Goal: Information Seeking & Learning: Learn about a topic

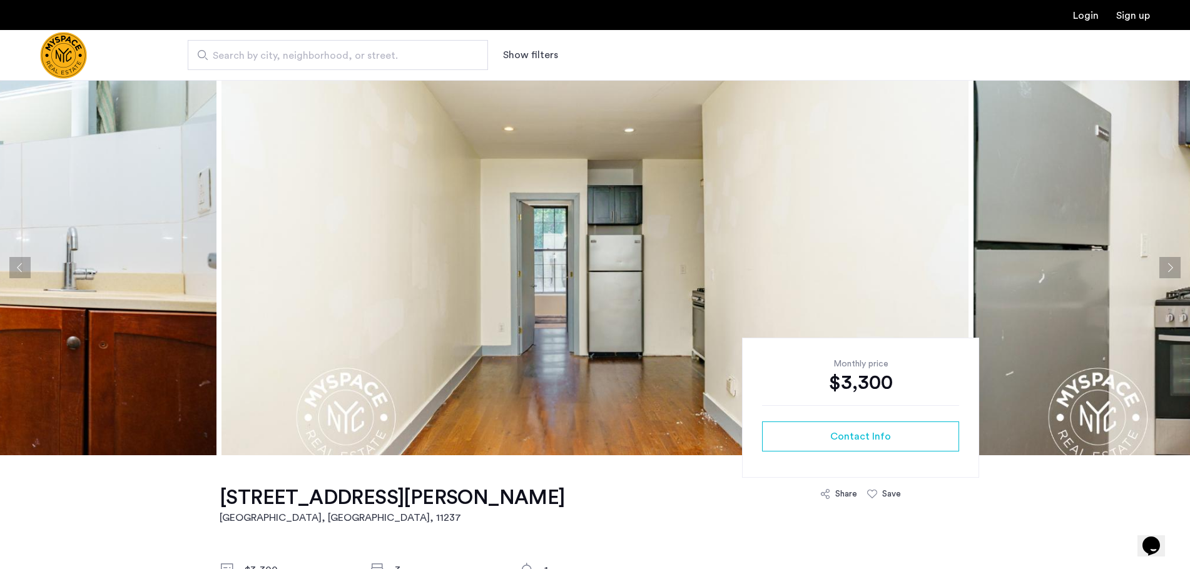
scroll to position [250, 0]
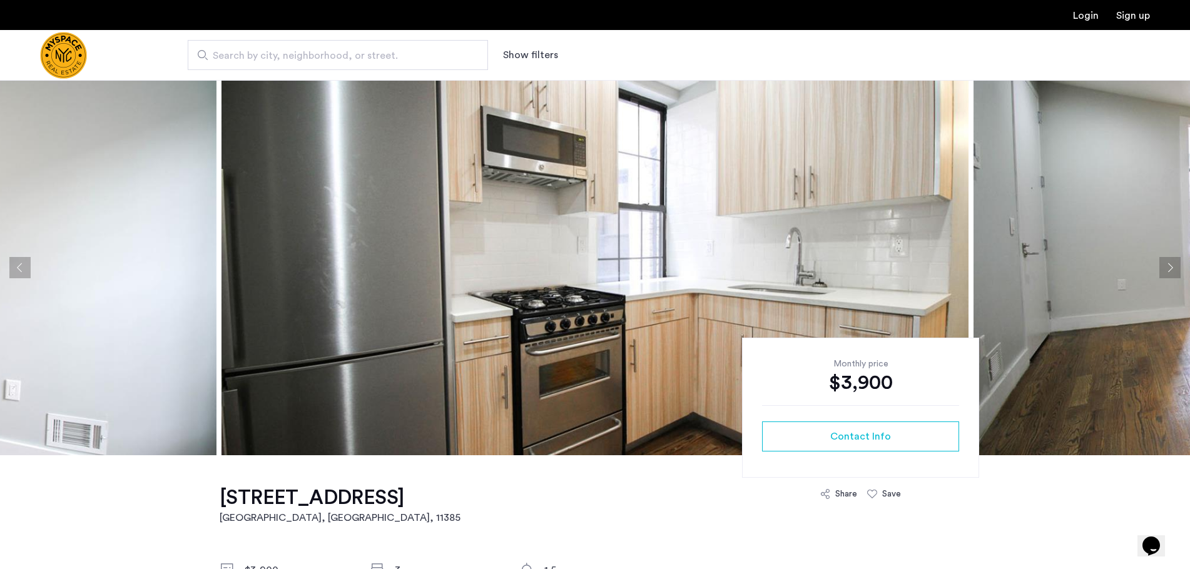
click at [292, 506] on h1 "1719 Gates Ave, Unit 2L" at bounding box center [340, 498] width 241 height 25
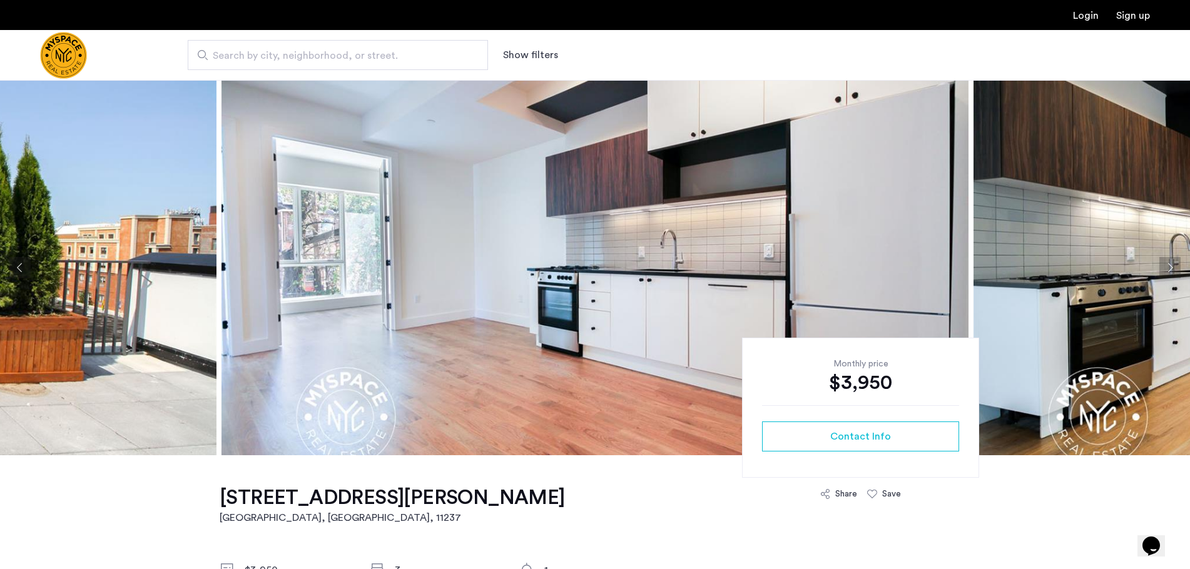
click at [285, 499] on h1 "1534 Putnam Ave, Unit 2B" at bounding box center [392, 498] width 345 height 25
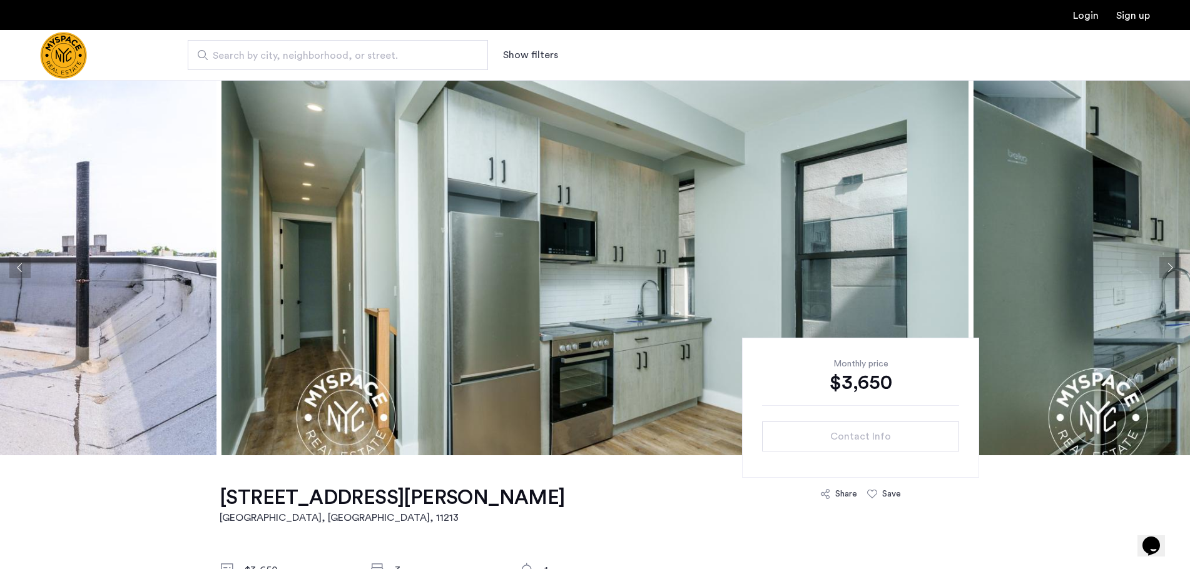
click at [442, 444] on img at bounding box center [594, 267] width 747 height 375
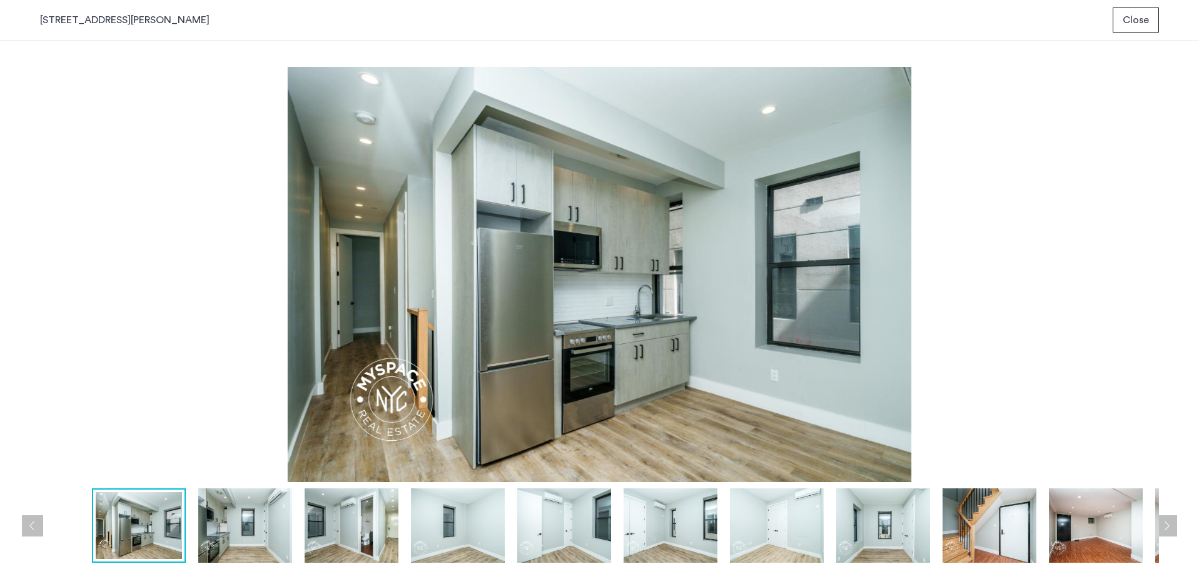
click at [1127, 29] on button "Close" at bounding box center [1136, 20] width 46 height 25
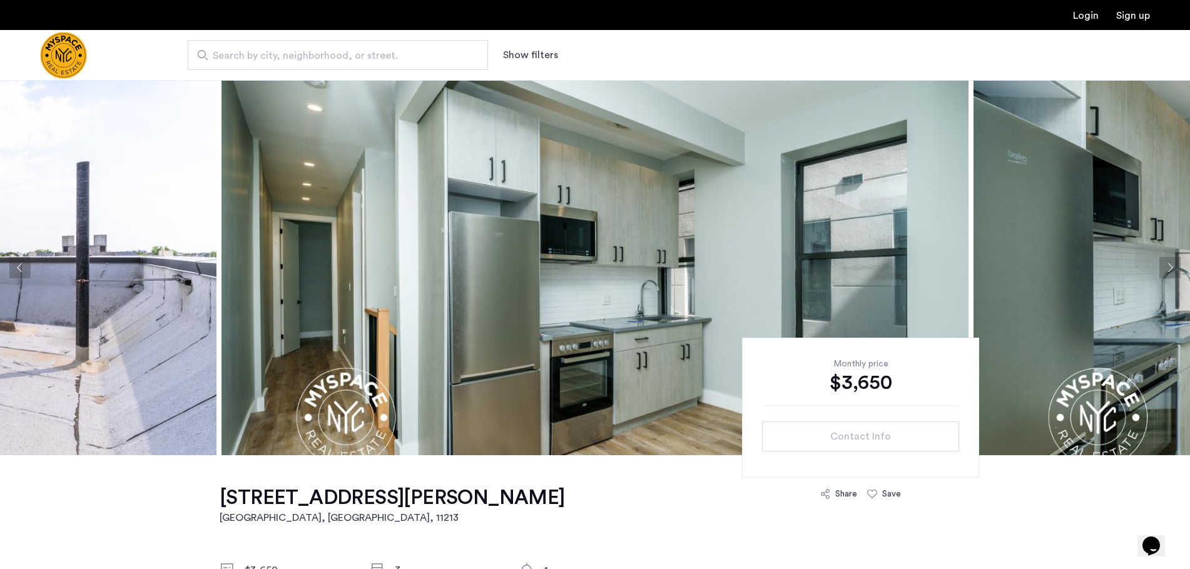
click at [403, 504] on h1 "1365 St Johns Pl, Unit 1B" at bounding box center [392, 498] width 345 height 25
click at [353, 500] on h1 "1365 St Johns Pl, Unit 1B" at bounding box center [392, 498] width 345 height 25
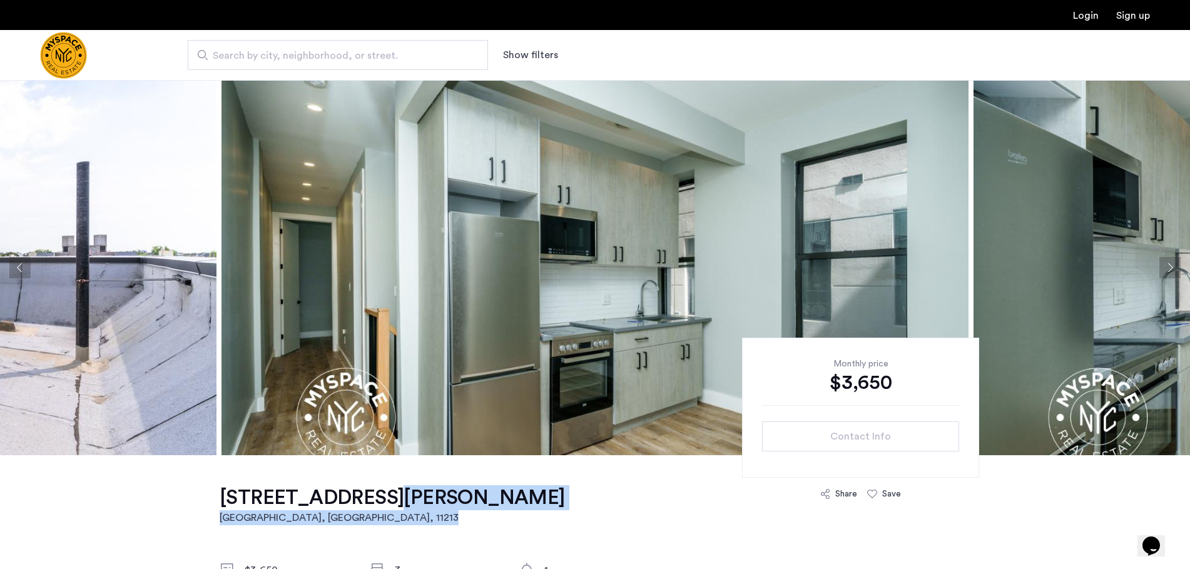
drag, startPoint x: 551, startPoint y: 471, endPoint x: 355, endPoint y: 486, distance: 196.4
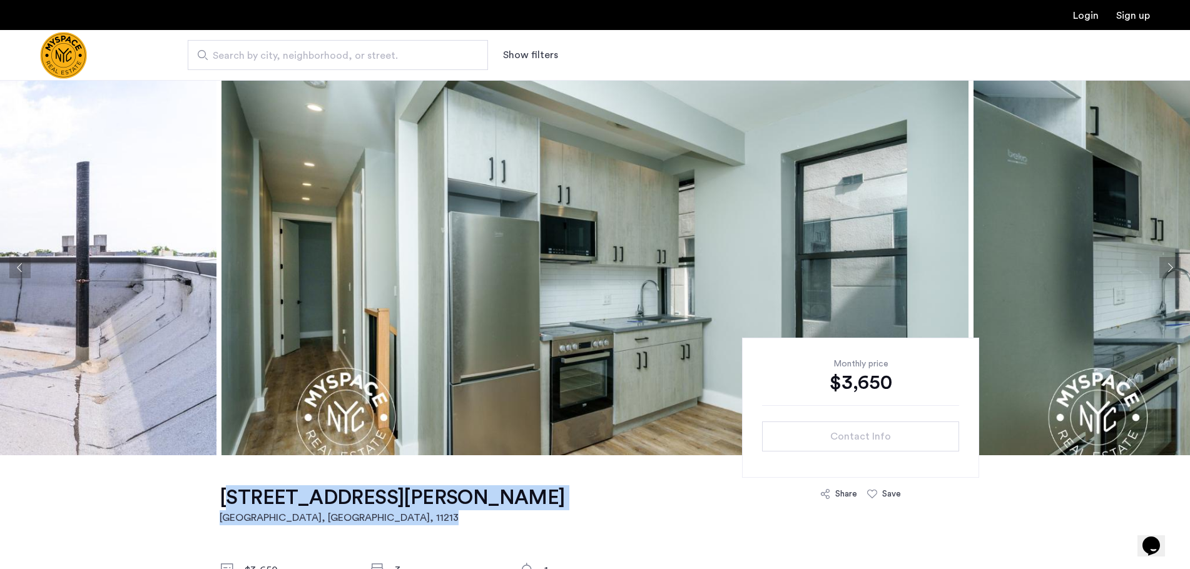
drag, startPoint x: 504, startPoint y: 507, endPoint x: 206, endPoint y: 494, distance: 297.5
copy link "1365 St Johns Pl, Unit 1B Brooklyn, NY , 11213"
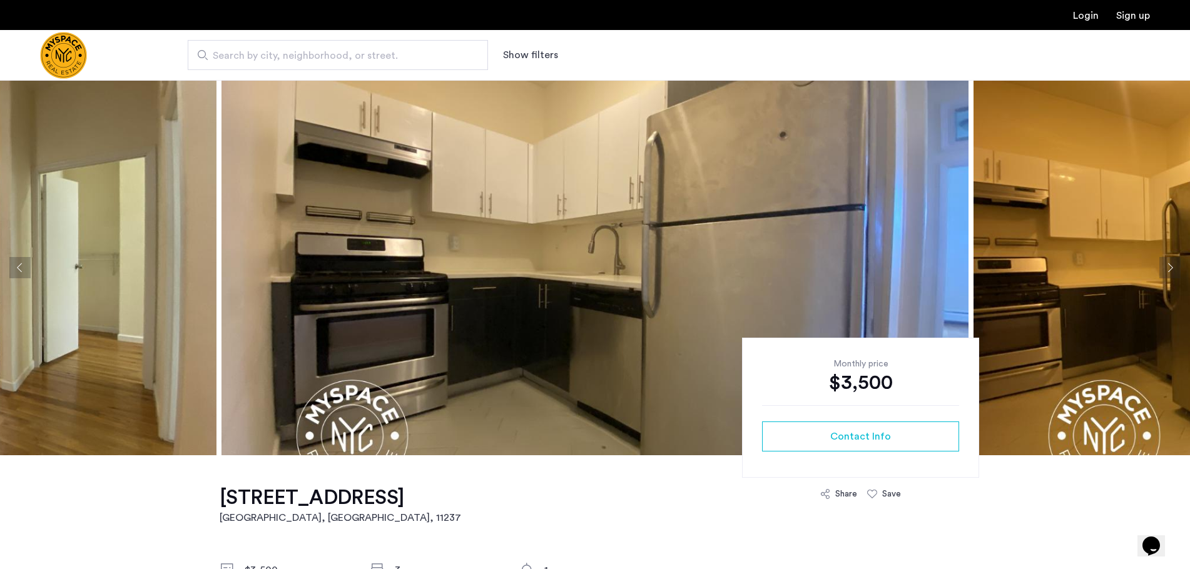
click at [285, 488] on h1 "[STREET_ADDRESS]" at bounding box center [341, 498] width 242 height 25
